Goal: Navigation & Orientation: Find specific page/section

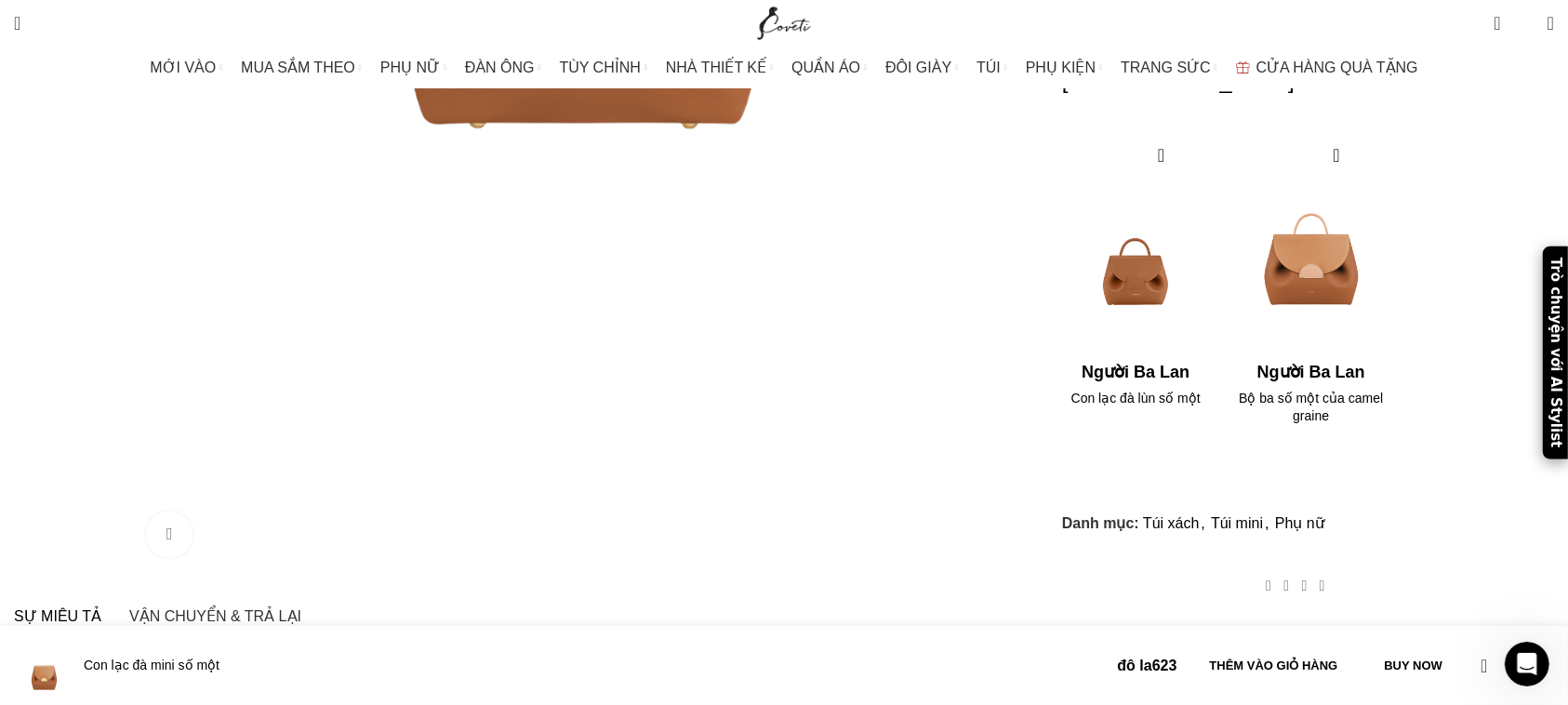
scroll to position [586, 0]
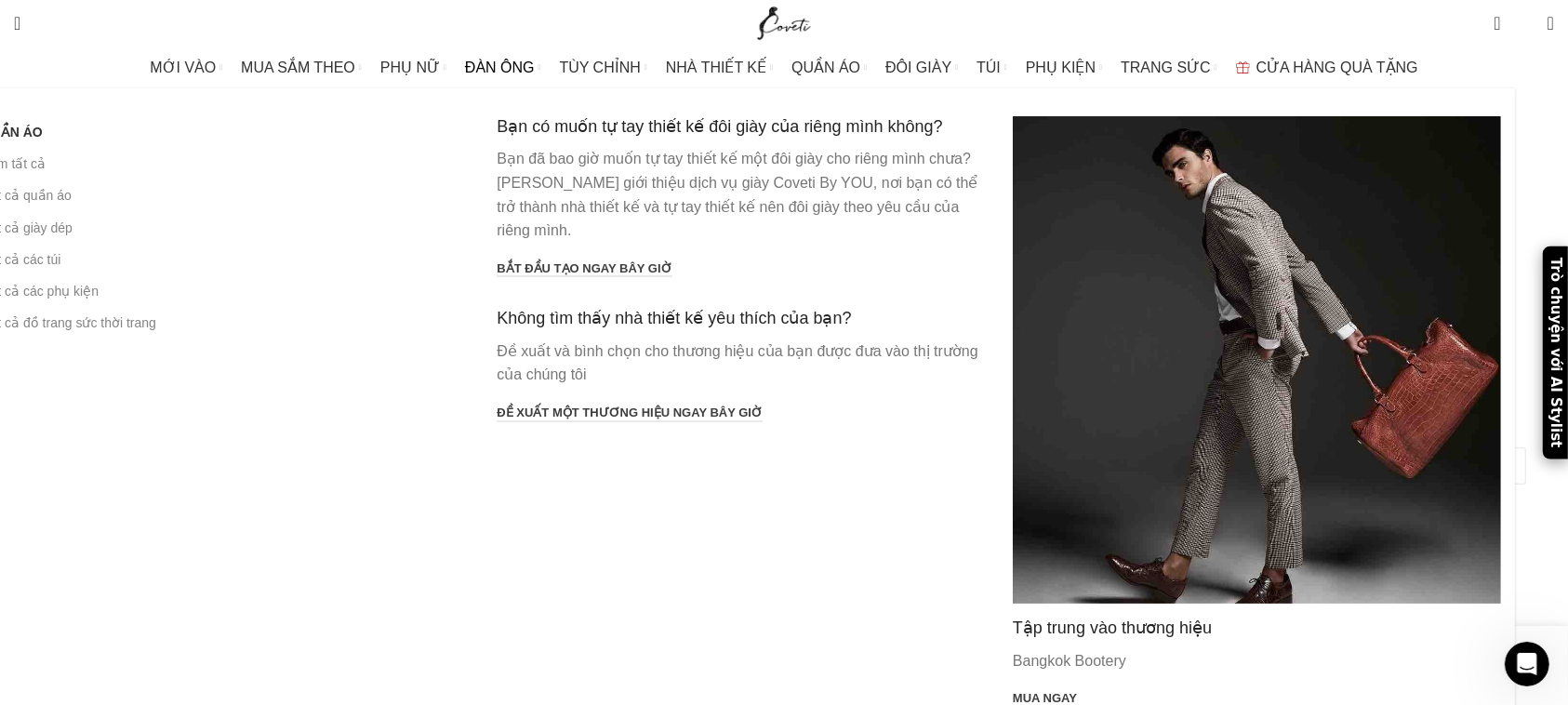
click at [503, 75] on link "ĐÀN ÔNG" at bounding box center [502, 68] width 76 height 37
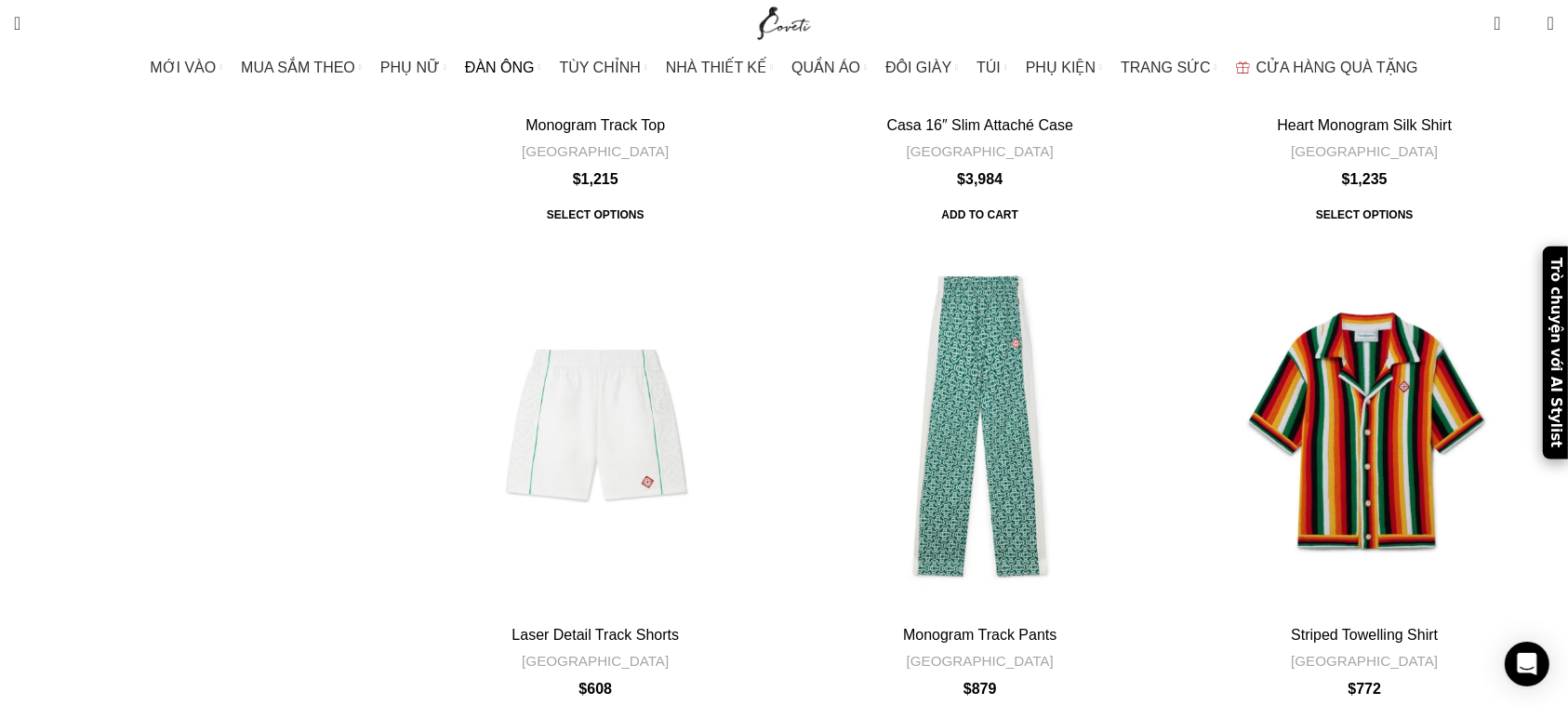
scroll to position [6345, 0]
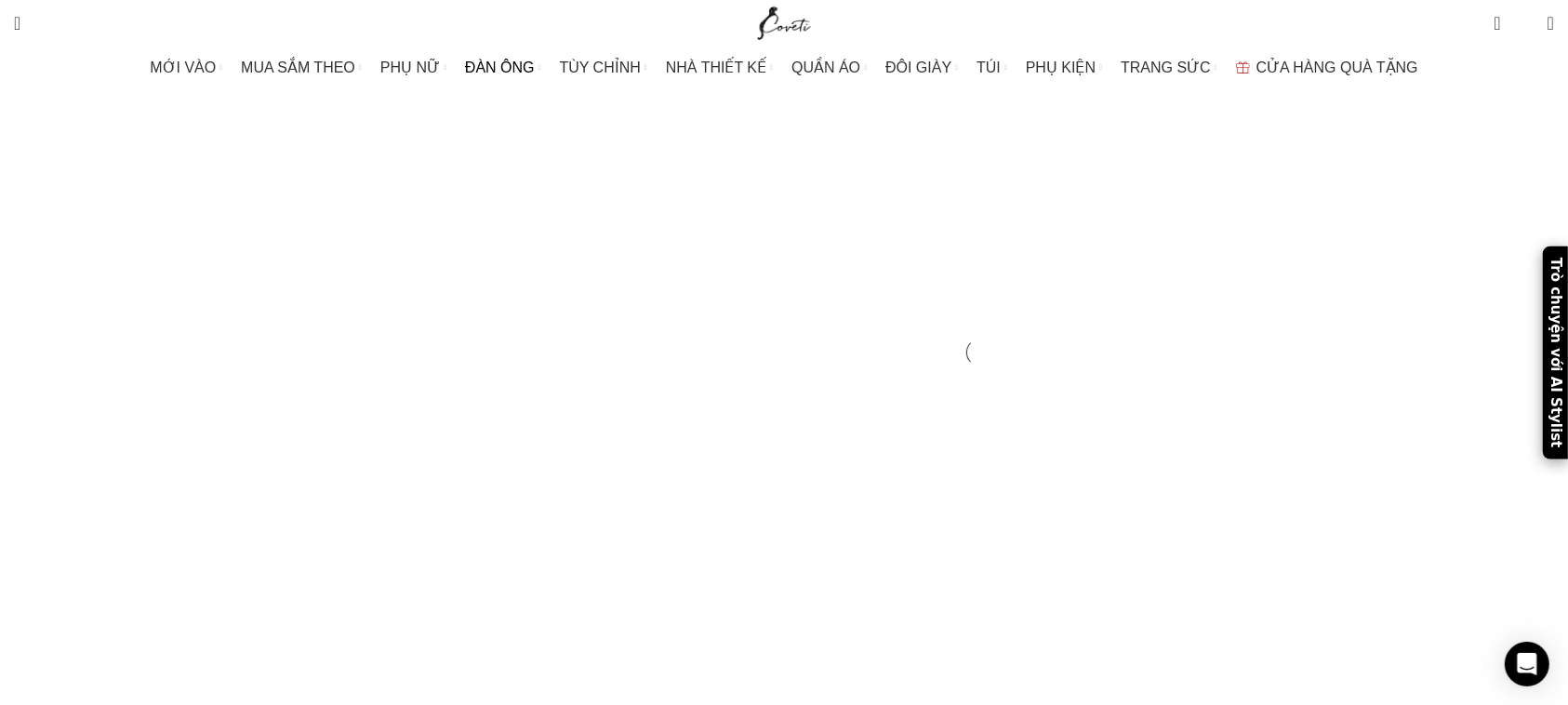
scroll to position [7582, 0]
